Goal: Complete application form

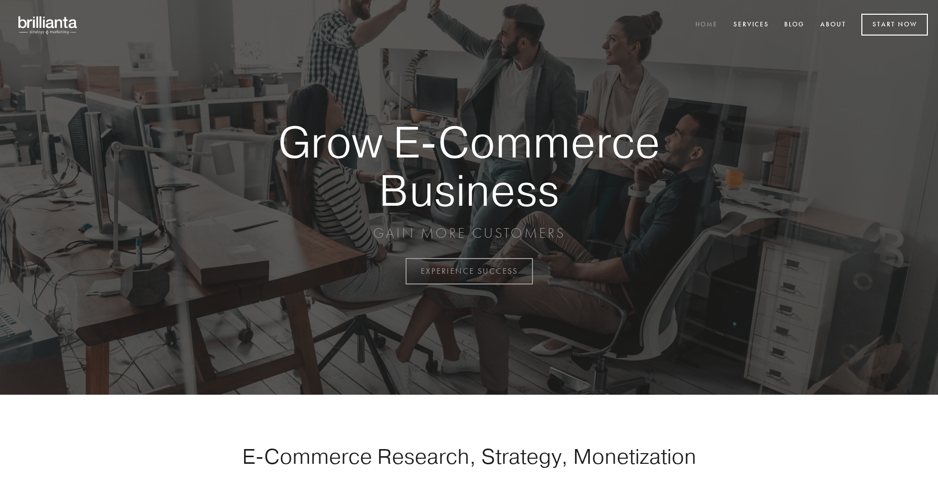
scroll to position [2662, 0]
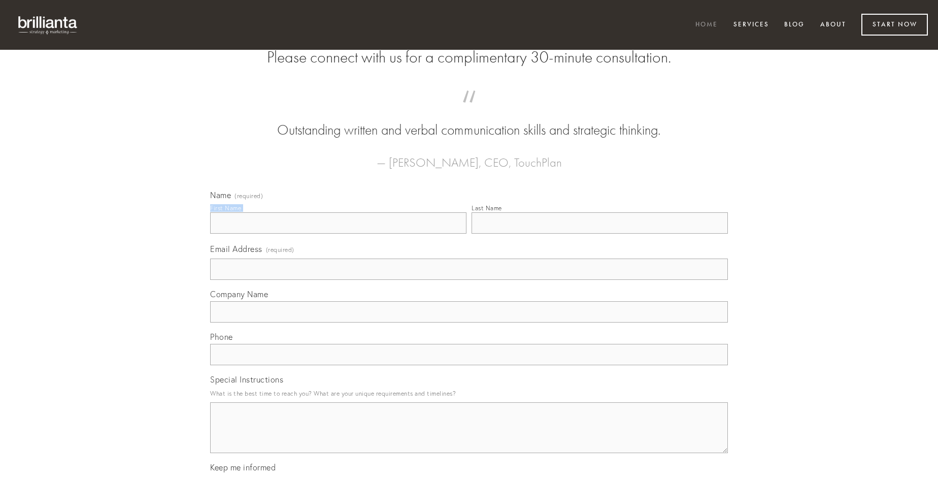
type input "[PERSON_NAME]"
click at [600, 234] on input "Last Name" at bounding box center [600, 222] width 256 height 21
type input "[PERSON_NAME]"
click at [469, 280] on input "Email Address (required)" at bounding box center [469, 268] width 518 height 21
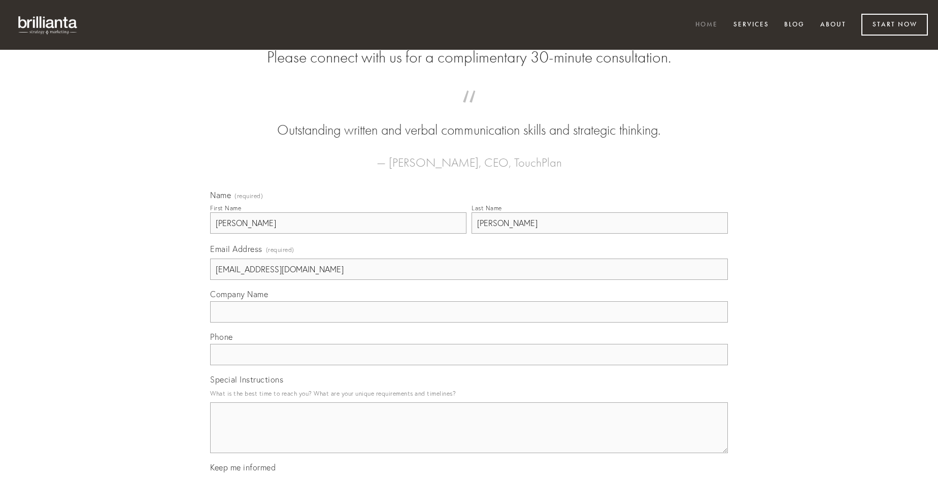
type input "[EMAIL_ADDRESS][DOMAIN_NAME]"
click at [469, 322] on input "Company Name" at bounding box center [469, 311] width 518 height 21
type input "argumentum"
click at [469, 365] on input "text" at bounding box center [469, 354] width 518 height 21
click at [469, 437] on textarea "Special Instructions" at bounding box center [469, 427] width 518 height 51
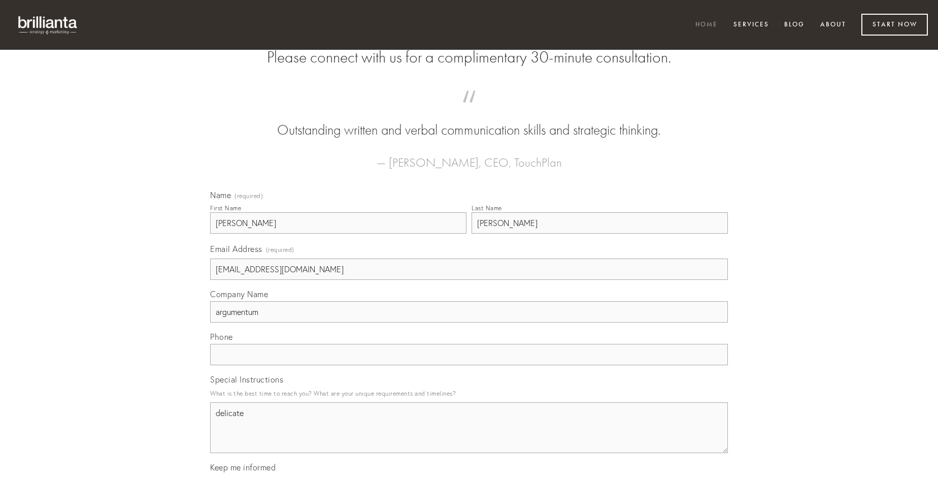
type textarea "delicate"
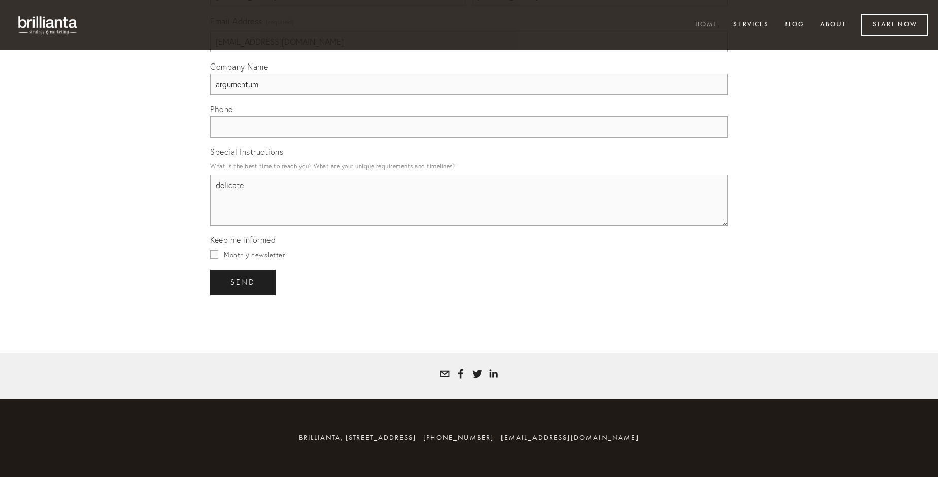
click at [244, 282] on span "send" at bounding box center [243, 282] width 25 height 9
